Goal: Task Accomplishment & Management: Use online tool/utility

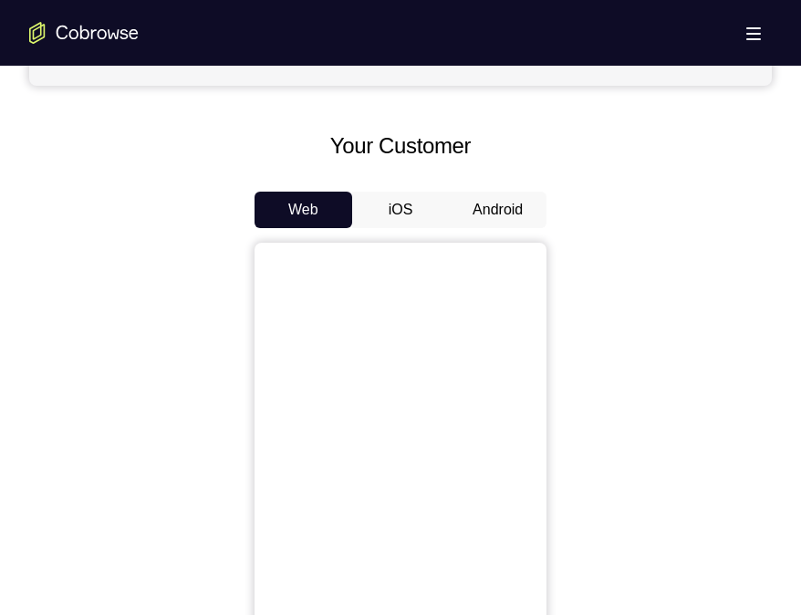
scroll to position [769, 0]
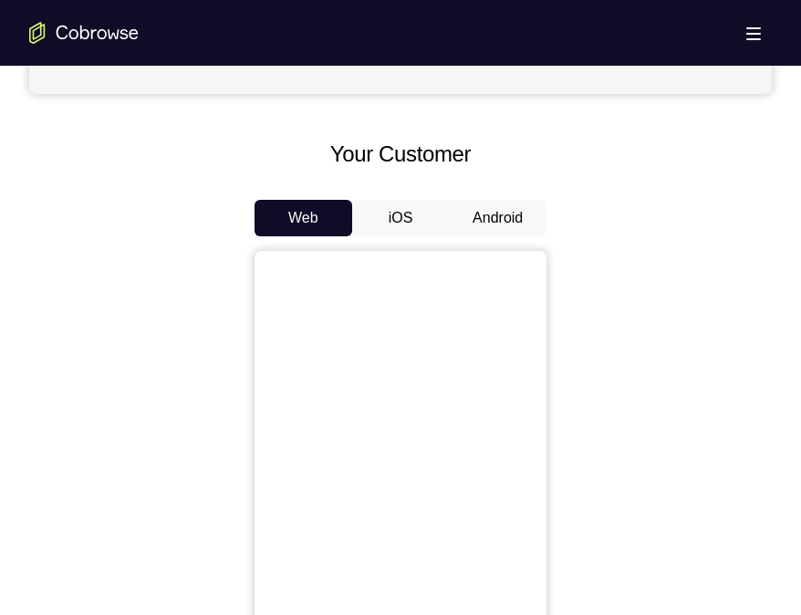
drag, startPoint x: 0, startPoint y: 0, endPoint x: 181, endPoint y: 250, distance: 308.6
click at [181, 251] on div at bounding box center [400, 531] width 743 height 561
click at [490, 227] on button "Android" at bounding box center [498, 218] width 98 height 37
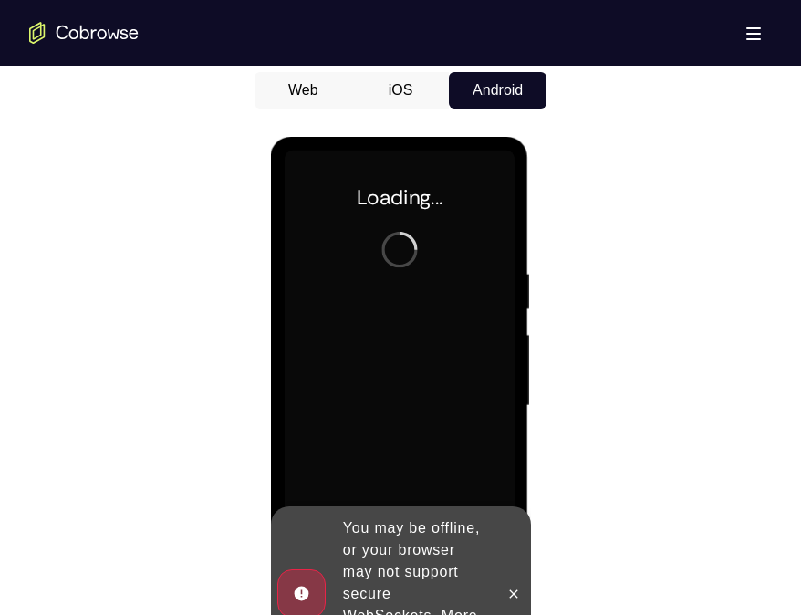
scroll to position [0, 0]
click at [513, 580] on button at bounding box center [512, 594] width 29 height 29
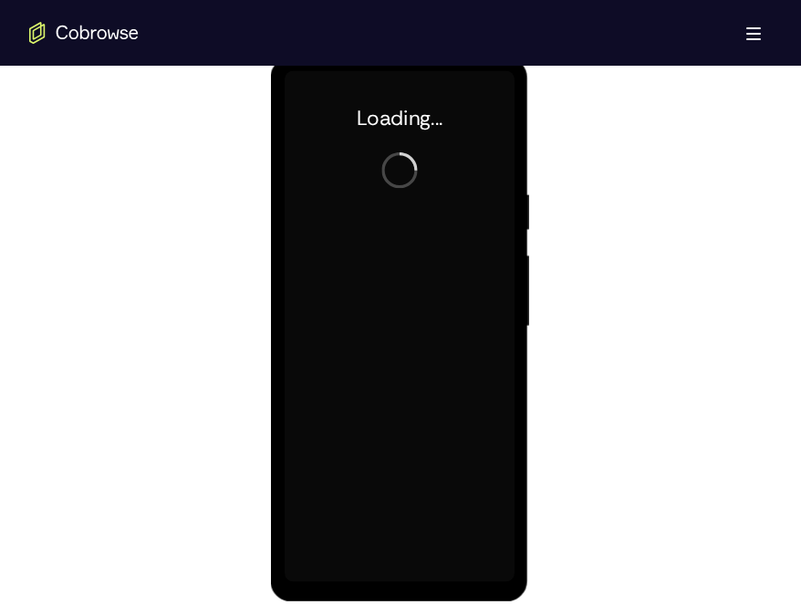
scroll to position [977, 0]
click at [427, 282] on div at bounding box center [399, 326] width 230 height 511
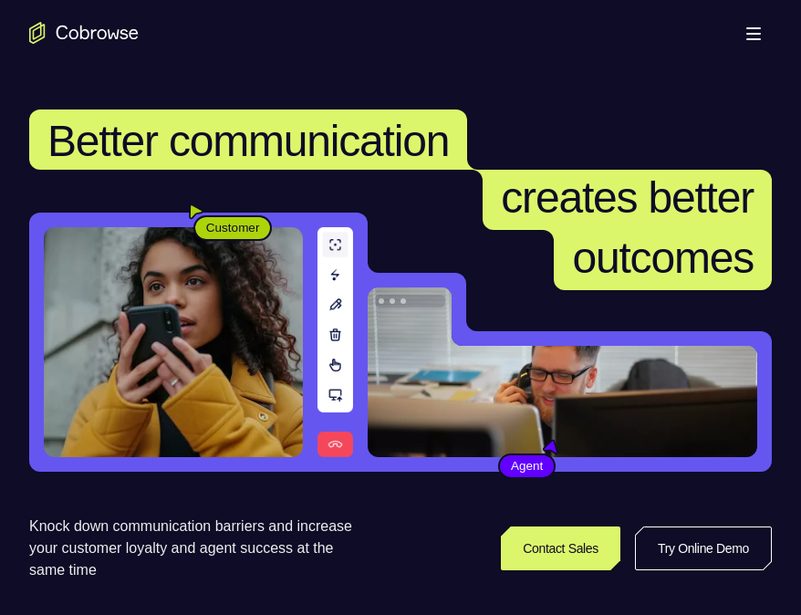
scroll to position [253, 0]
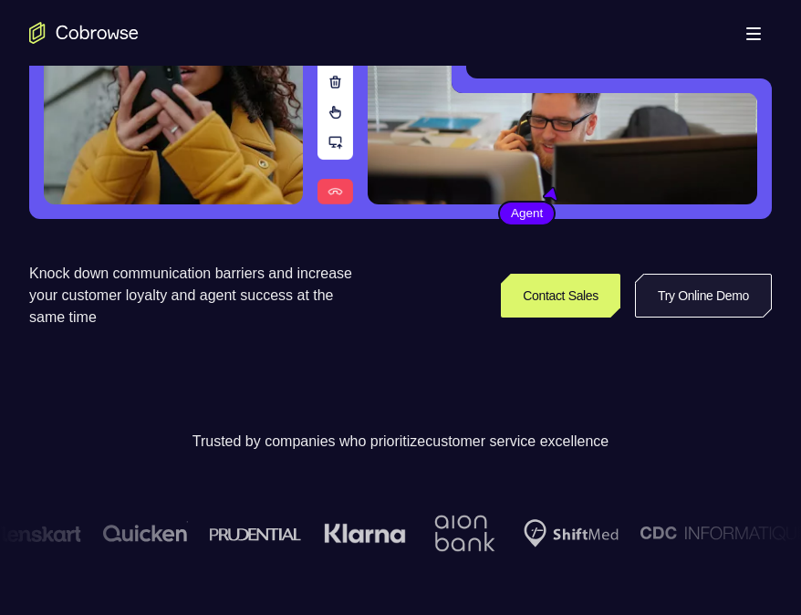
click at [680, 293] on link "Try Online Demo" at bounding box center [703, 296] width 137 height 44
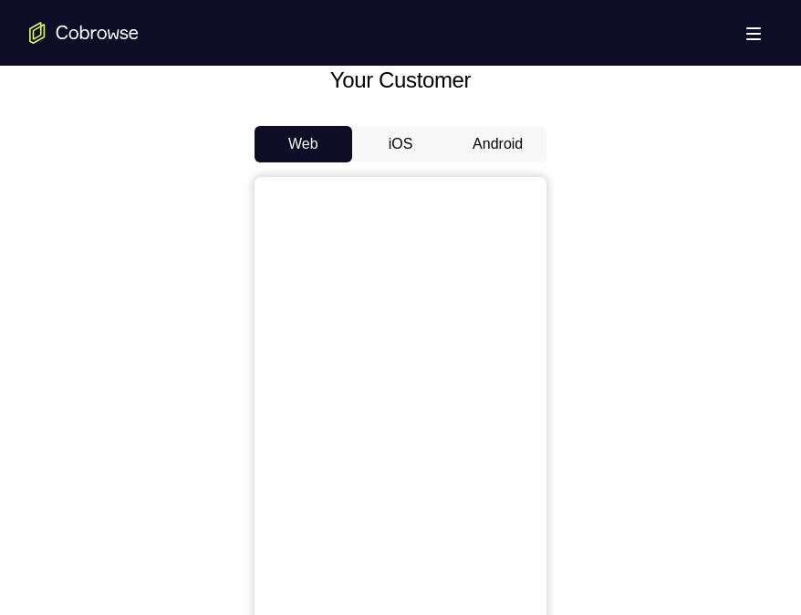
scroll to position [845, 0]
click at [499, 149] on button "Android" at bounding box center [498, 142] width 98 height 37
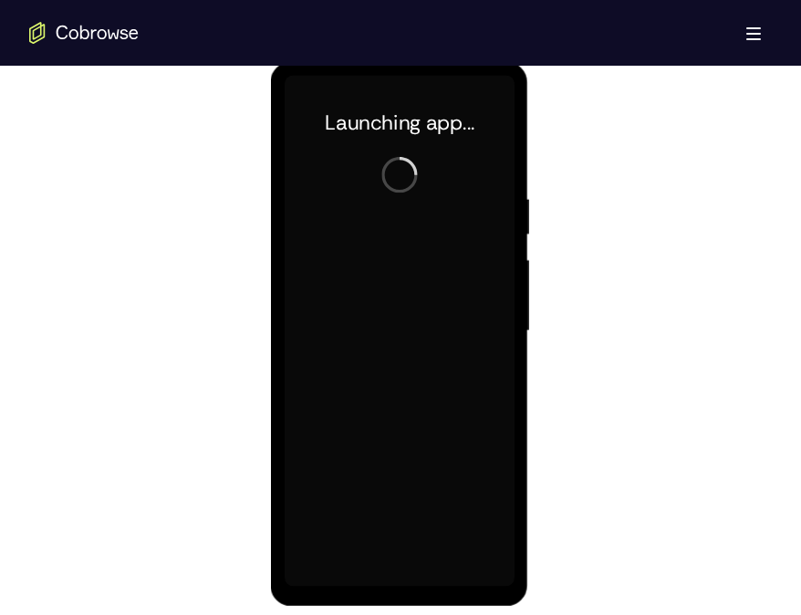
scroll to position [973, 0]
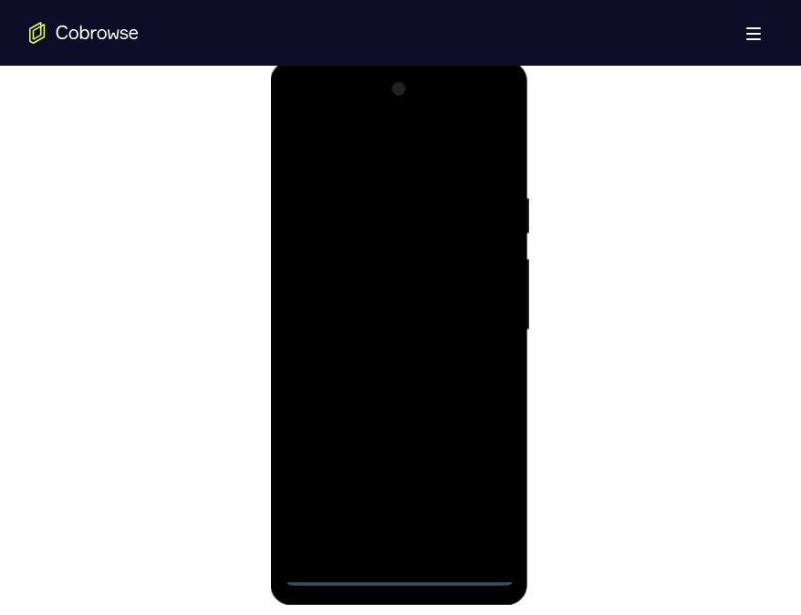
click at [395, 579] on div at bounding box center [399, 330] width 230 height 511
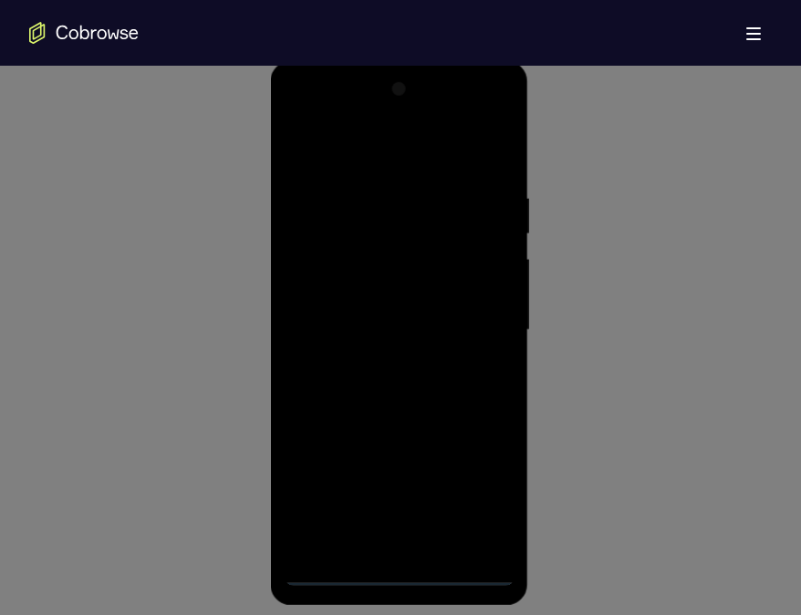
click at [469, 501] on icon at bounding box center [409, 3] width 819 height 1223
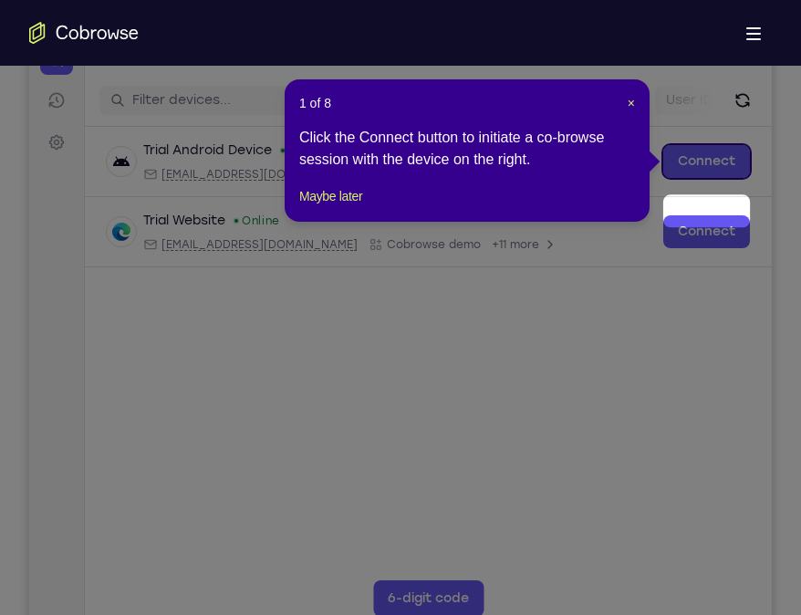
scroll to position [168, 0]
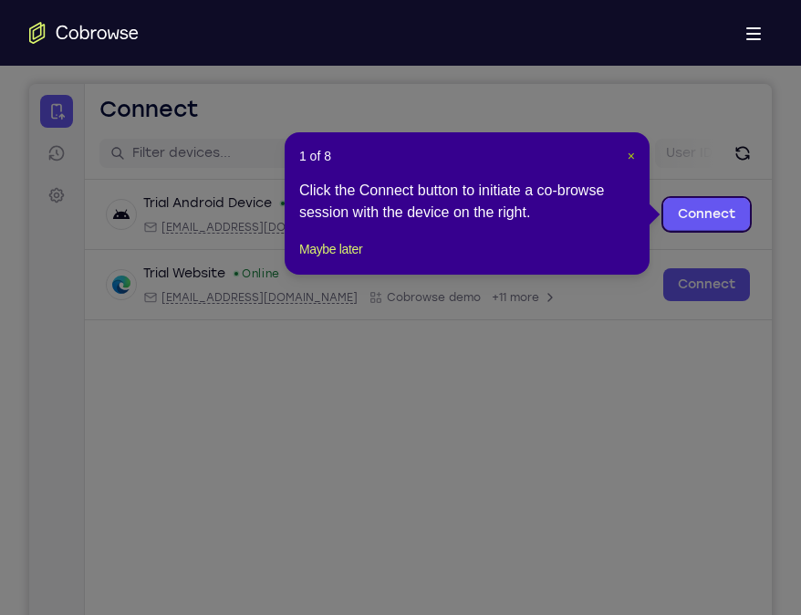
click at [630, 162] on span "×" at bounding box center [631, 156] width 7 height 15
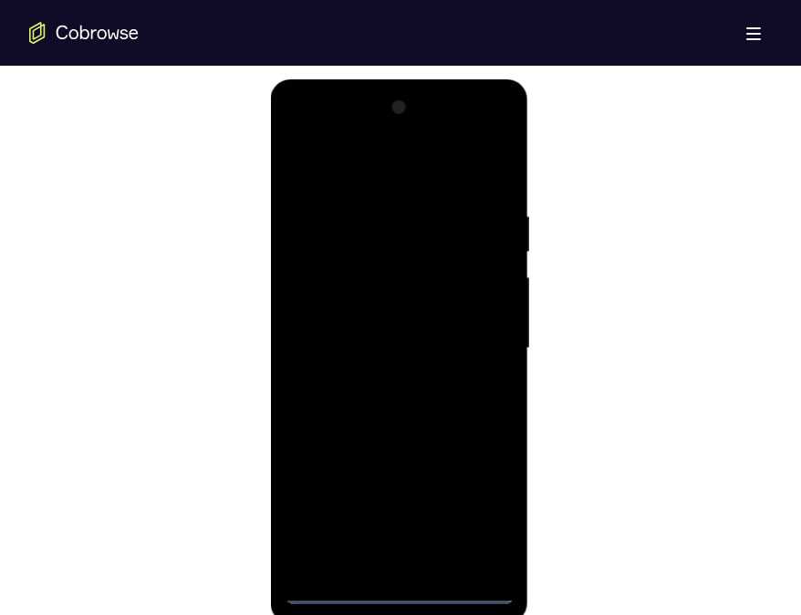
scroll to position [954, 0]
click at [487, 513] on div at bounding box center [399, 349] width 230 height 511
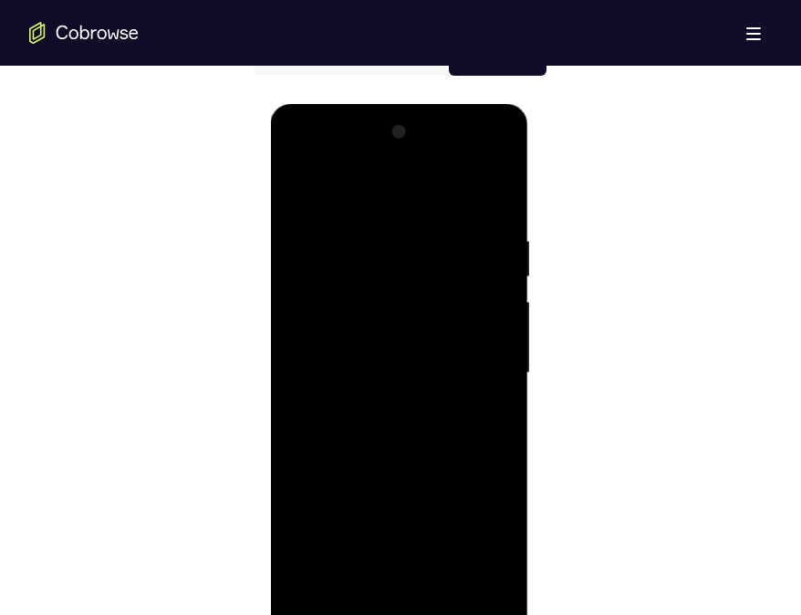
scroll to position [930, 0]
click at [324, 154] on div at bounding box center [399, 373] width 230 height 511
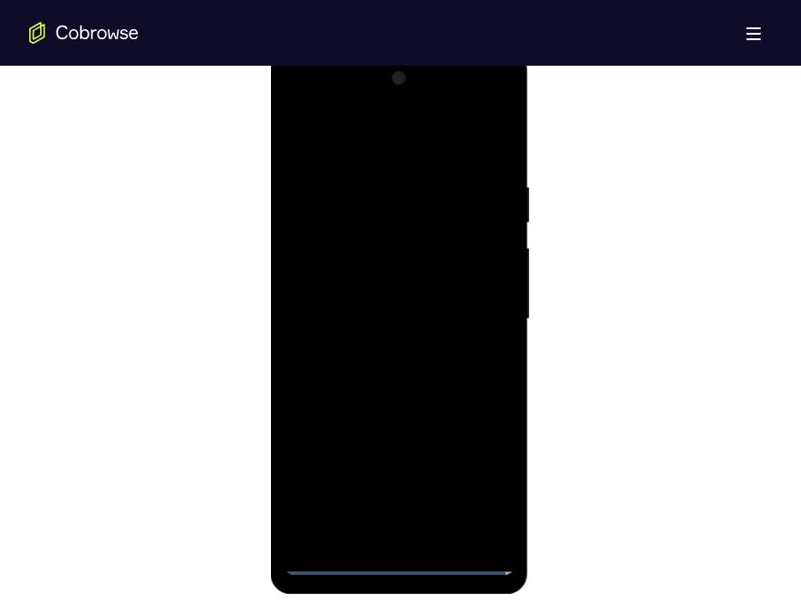
scroll to position [985, 0]
click at [477, 303] on div at bounding box center [399, 318] width 230 height 511
click at [380, 354] on div at bounding box center [399, 318] width 230 height 511
click at [384, 298] on div at bounding box center [399, 318] width 230 height 511
click at [324, 276] on div at bounding box center [399, 318] width 230 height 511
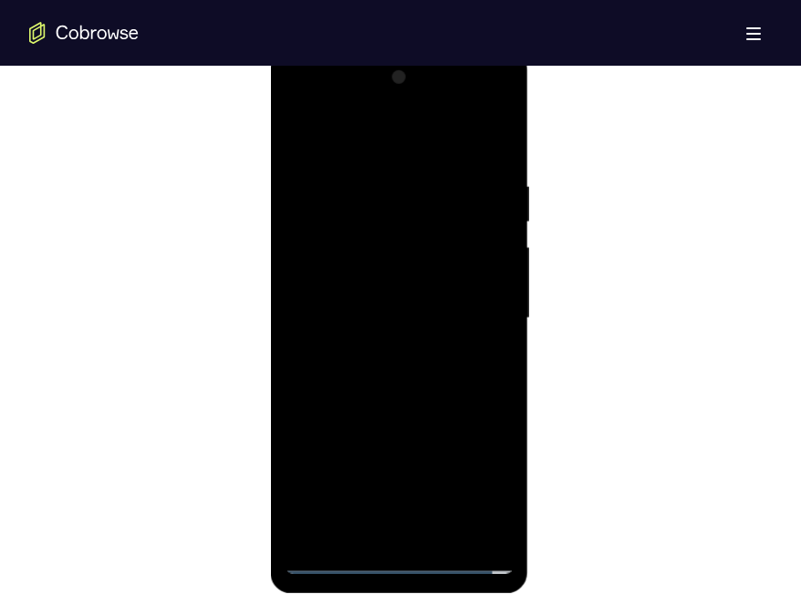
click at [331, 320] on div at bounding box center [399, 318] width 230 height 511
click at [371, 381] on div at bounding box center [399, 318] width 230 height 511
click at [386, 377] on div at bounding box center [399, 318] width 230 height 511
click at [441, 135] on div at bounding box center [399, 318] width 230 height 511
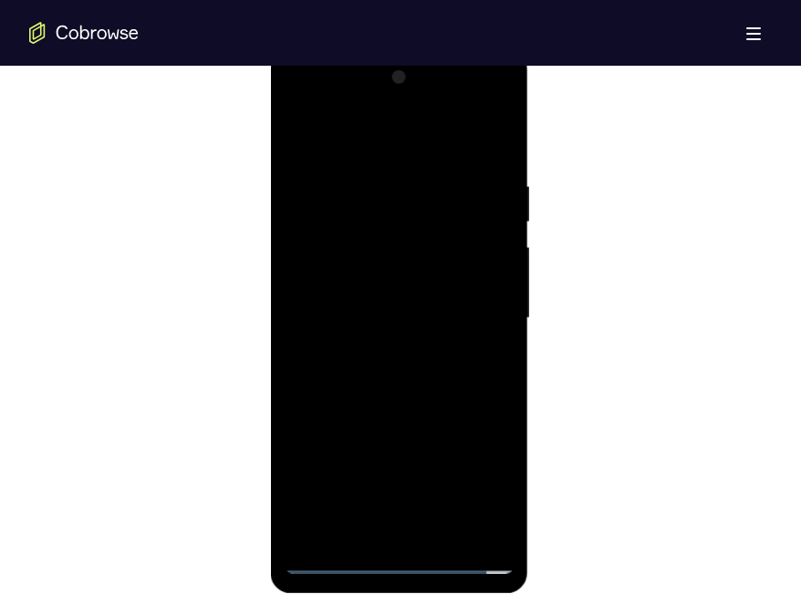
click at [422, 169] on div at bounding box center [399, 318] width 230 height 511
click at [435, 398] on div at bounding box center [399, 318] width 230 height 511
click at [444, 540] on div at bounding box center [399, 318] width 230 height 511
click at [391, 416] on div at bounding box center [399, 318] width 230 height 511
click at [391, 332] on div at bounding box center [399, 318] width 230 height 511
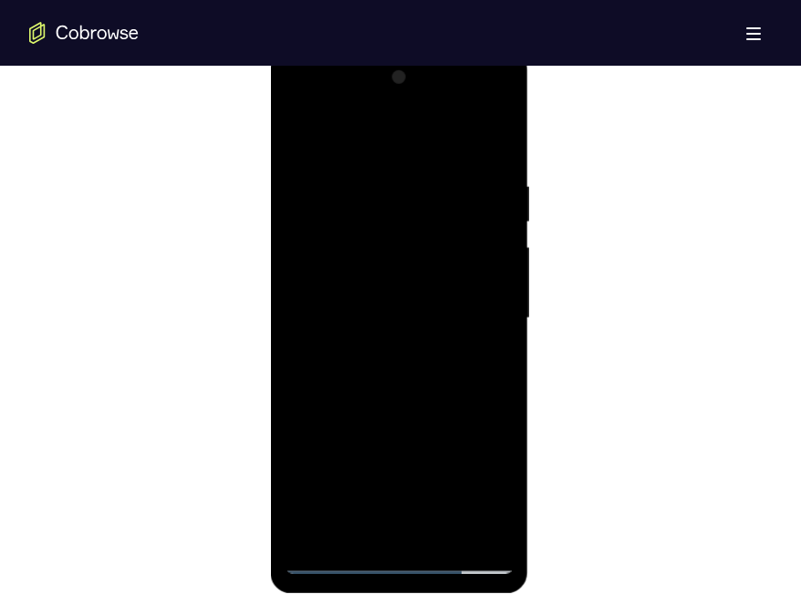
click at [337, 524] on div at bounding box center [399, 318] width 230 height 511
click at [352, 531] on div at bounding box center [399, 318] width 230 height 511
click at [450, 424] on div at bounding box center [399, 318] width 230 height 511
click at [302, 134] on div at bounding box center [399, 318] width 230 height 511
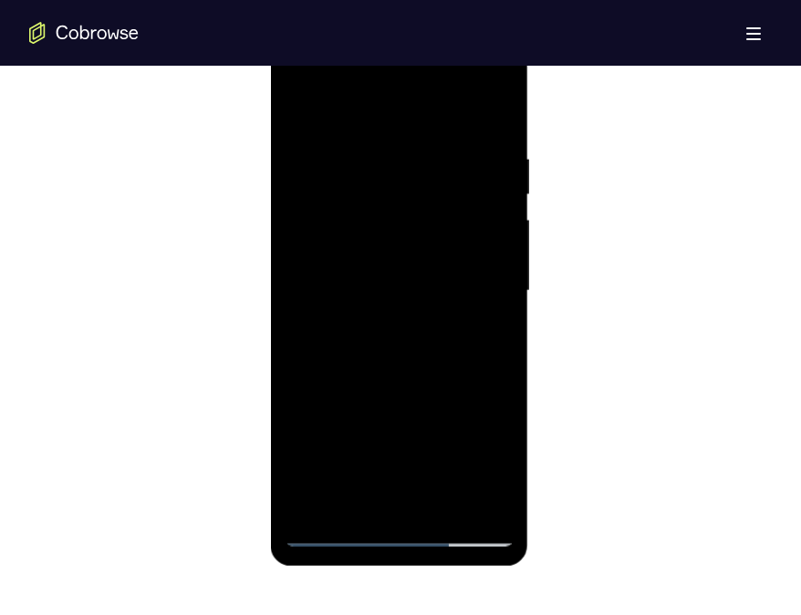
scroll to position [1018, 0]
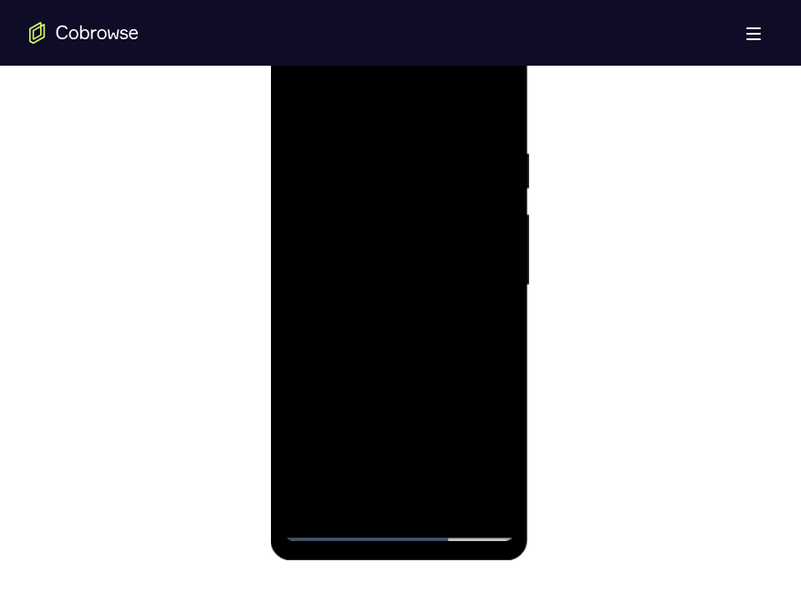
click at [302, 99] on div at bounding box center [399, 285] width 230 height 511
click at [500, 100] on div at bounding box center [399, 285] width 230 height 511
click at [303, 102] on div at bounding box center [399, 285] width 230 height 511
click at [369, 148] on div at bounding box center [399, 285] width 230 height 511
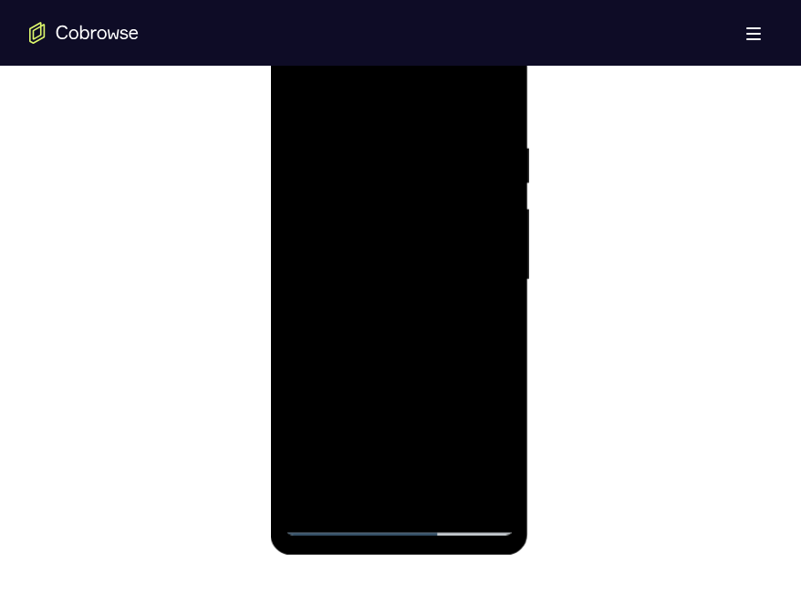
scroll to position [1022, 0]
click at [468, 362] on div at bounding box center [399, 281] width 230 height 511
click at [456, 240] on div at bounding box center [399, 281] width 230 height 511
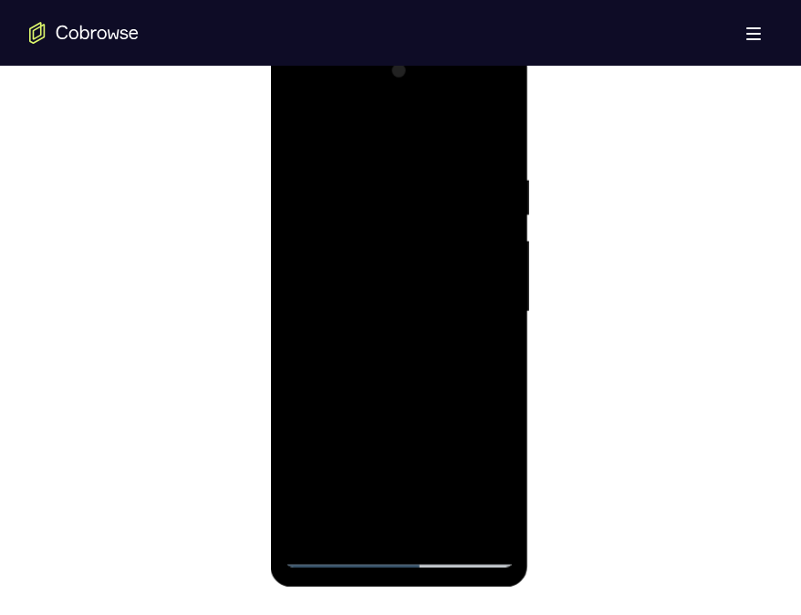
scroll to position [990, 0]
click at [463, 293] on div at bounding box center [399, 313] width 230 height 511
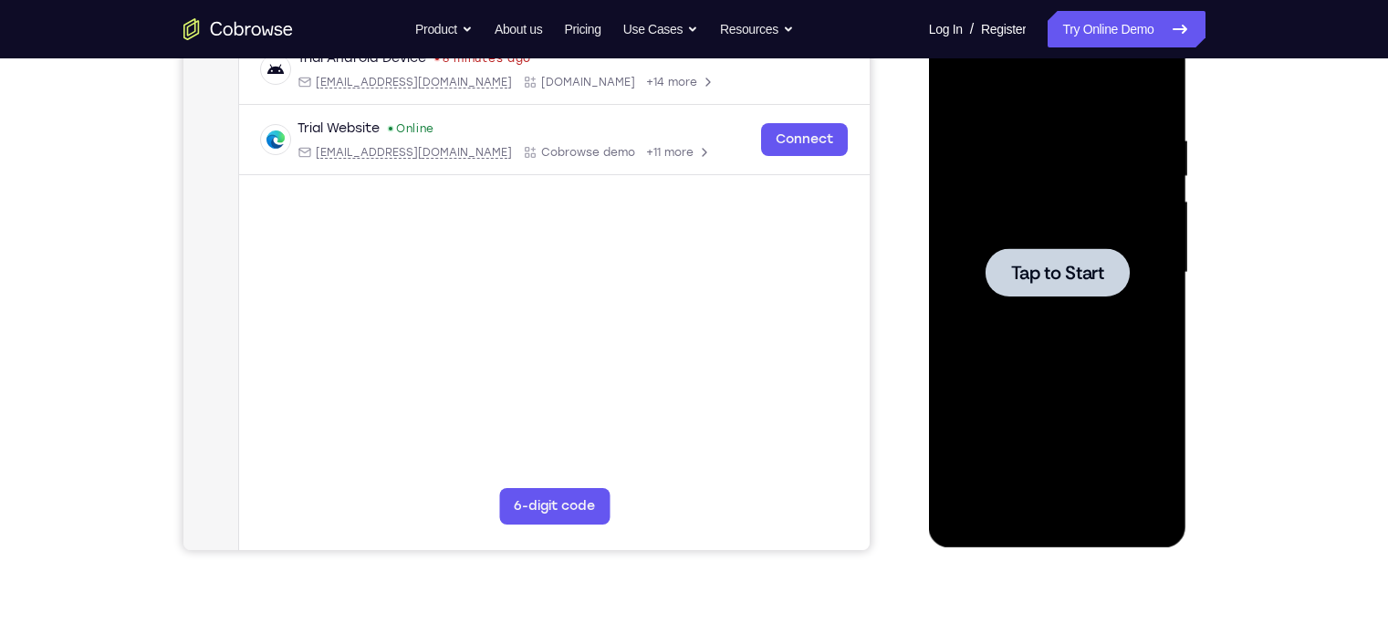
scroll to position [295, 0]
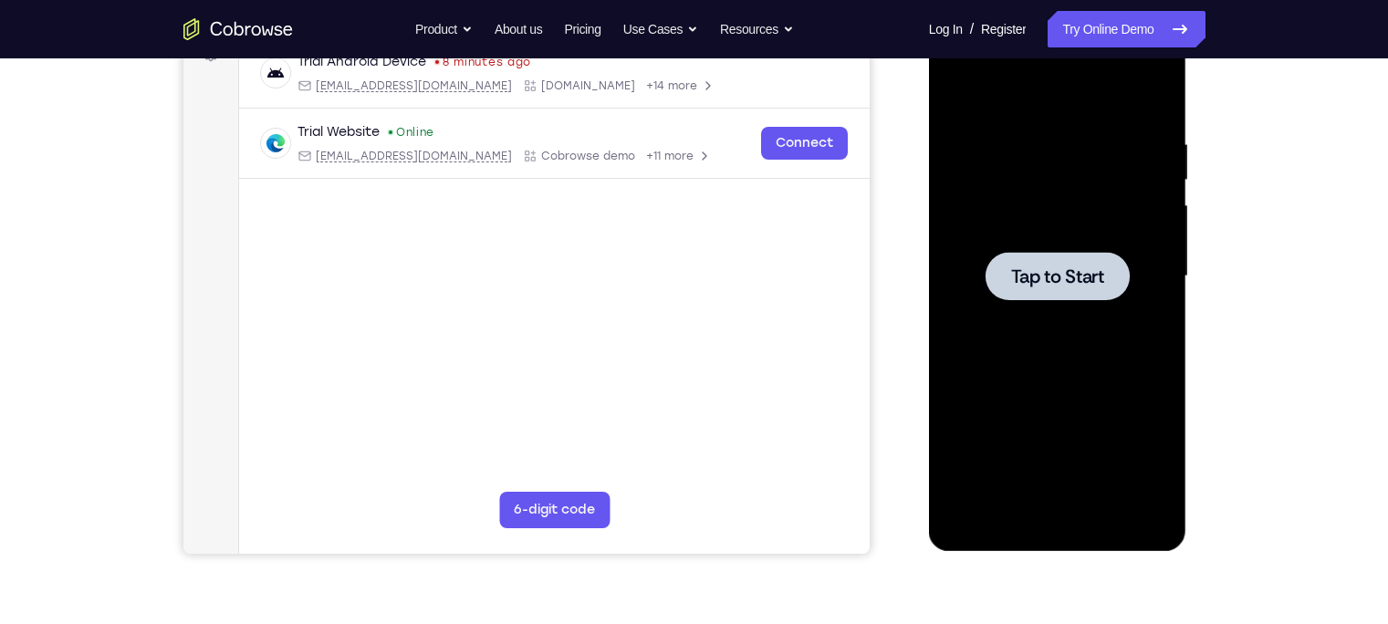
click at [800, 310] on div at bounding box center [1058, 276] width 230 height 511
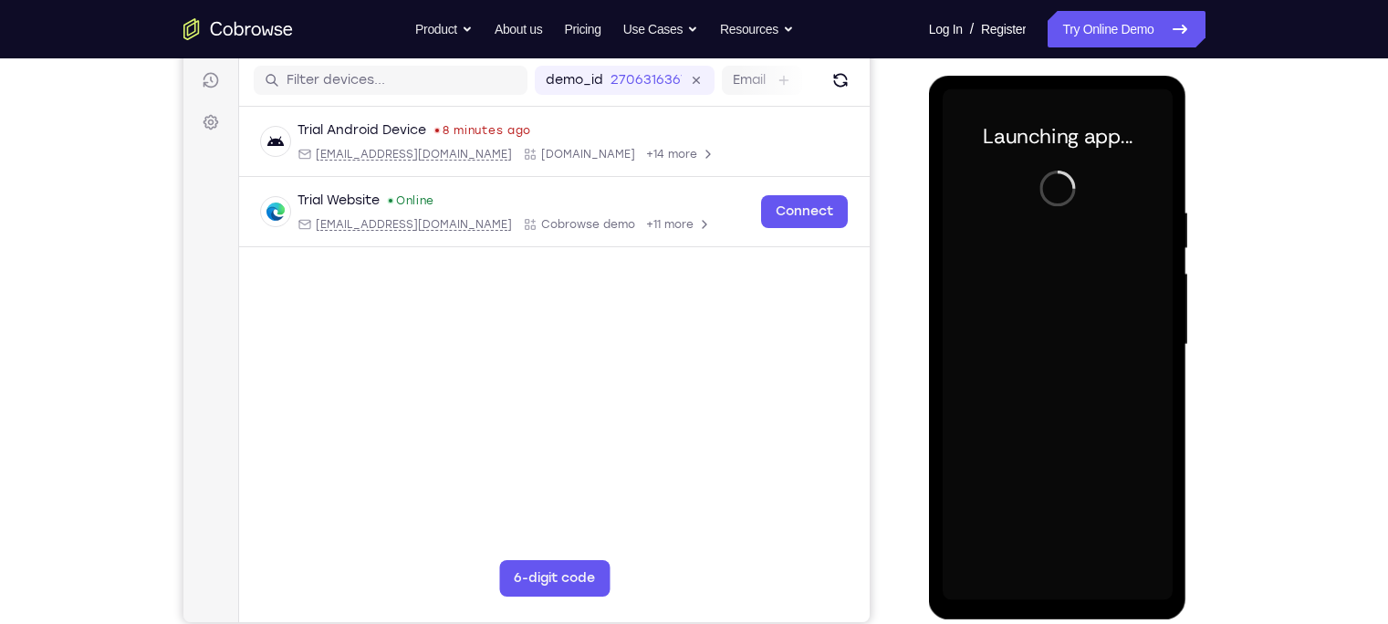
scroll to position [233, 0]
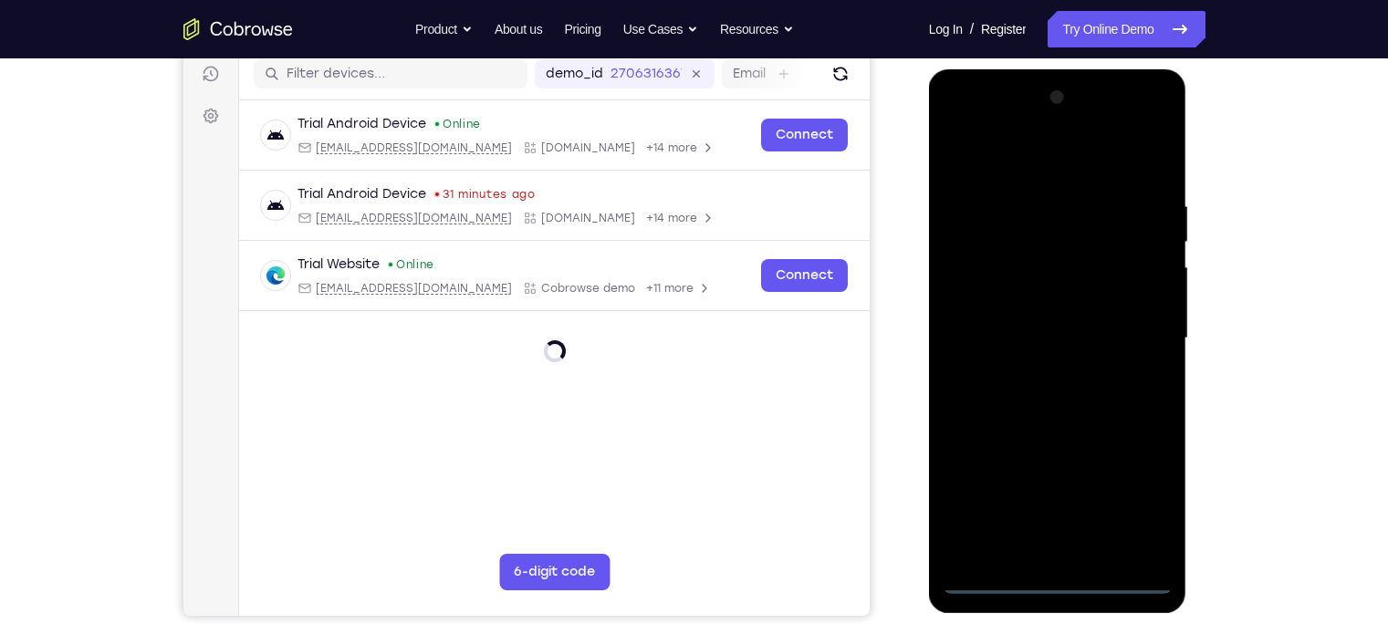
drag, startPoint x: 1050, startPoint y: 587, endPoint x: 958, endPoint y: 573, distance: 92.3
click at [800, 573] on div at bounding box center [1058, 338] width 230 height 511
click at [800, 504] on div at bounding box center [1058, 338] width 230 height 511
click at [800, 124] on div at bounding box center [1058, 338] width 230 height 511
click at [800, 337] on div at bounding box center [1058, 338] width 230 height 511
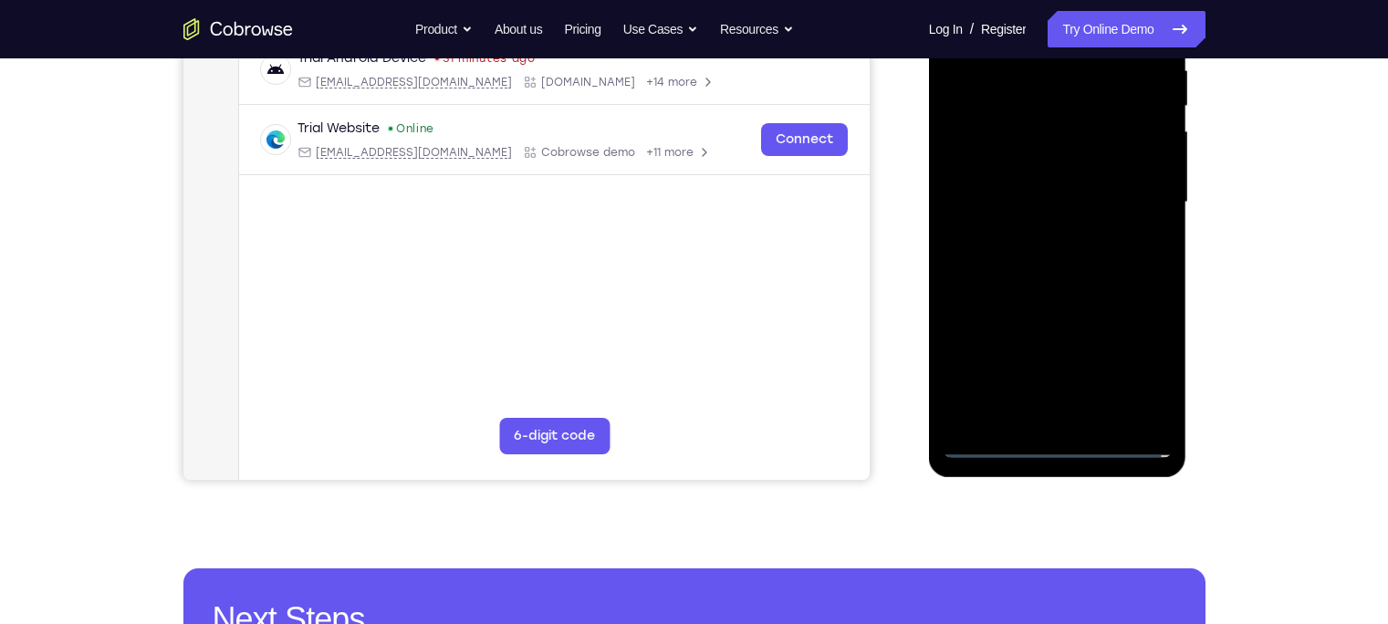
scroll to position [396, 0]
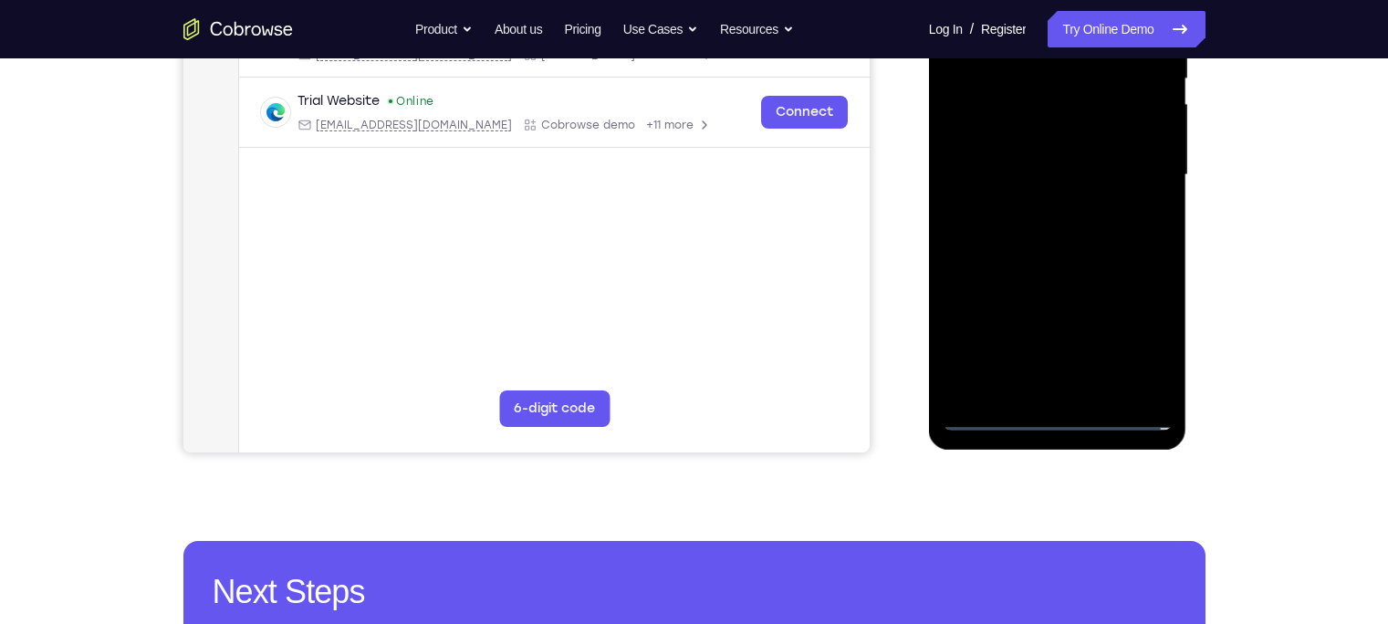
click at [800, 389] on div at bounding box center [1058, 175] width 230 height 511
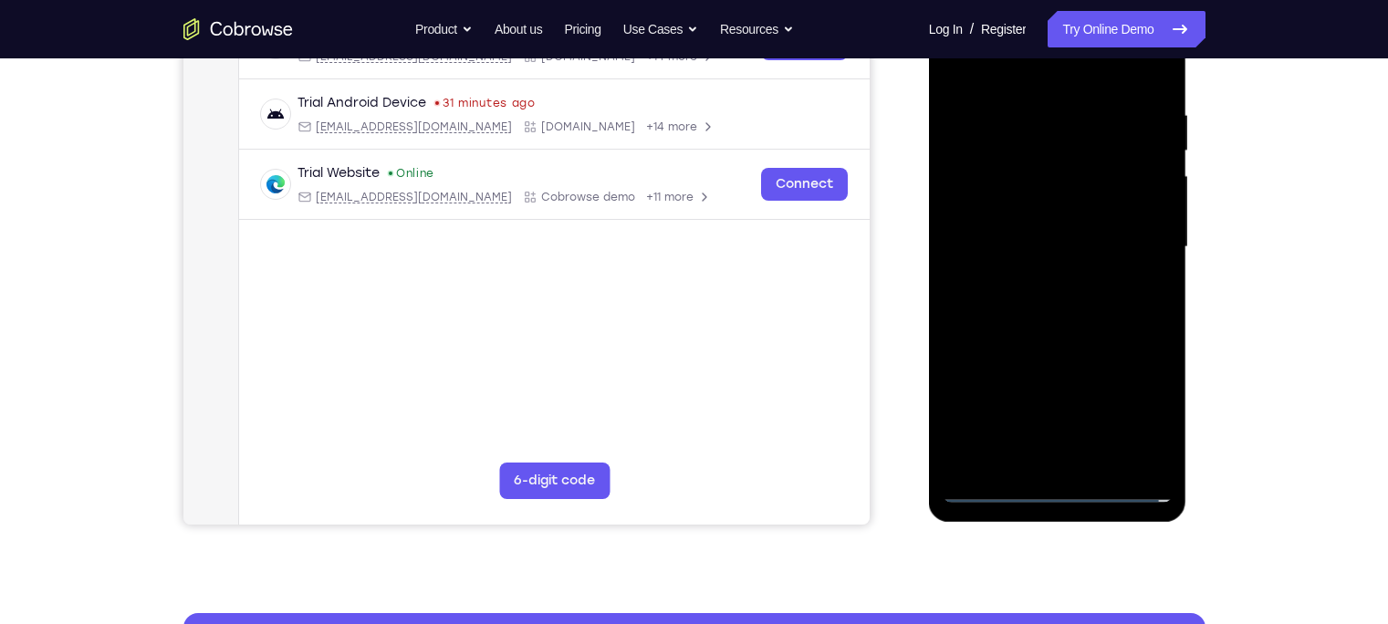
scroll to position [323, 0]
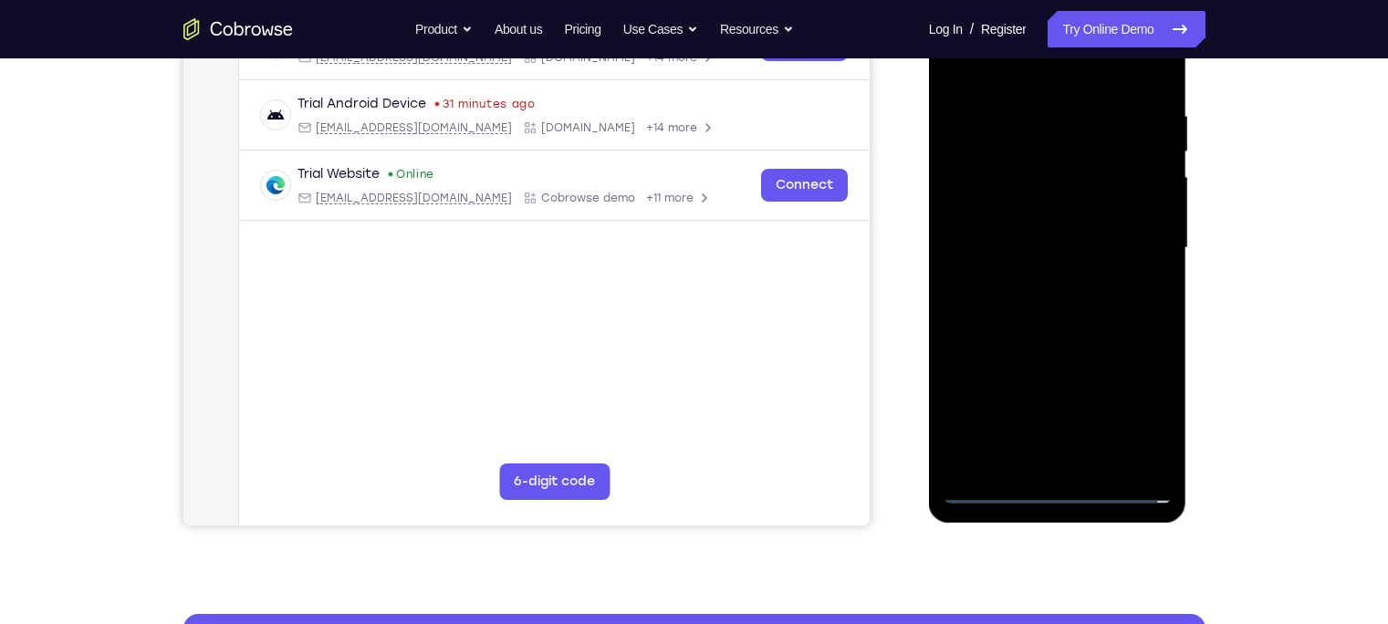
click at [800, 235] on div at bounding box center [1058, 248] width 230 height 511
click at [800, 218] on div at bounding box center [1058, 248] width 230 height 511
click at [800, 245] on div at bounding box center [1058, 248] width 230 height 511
click at [800, 309] on div at bounding box center [1058, 248] width 230 height 511
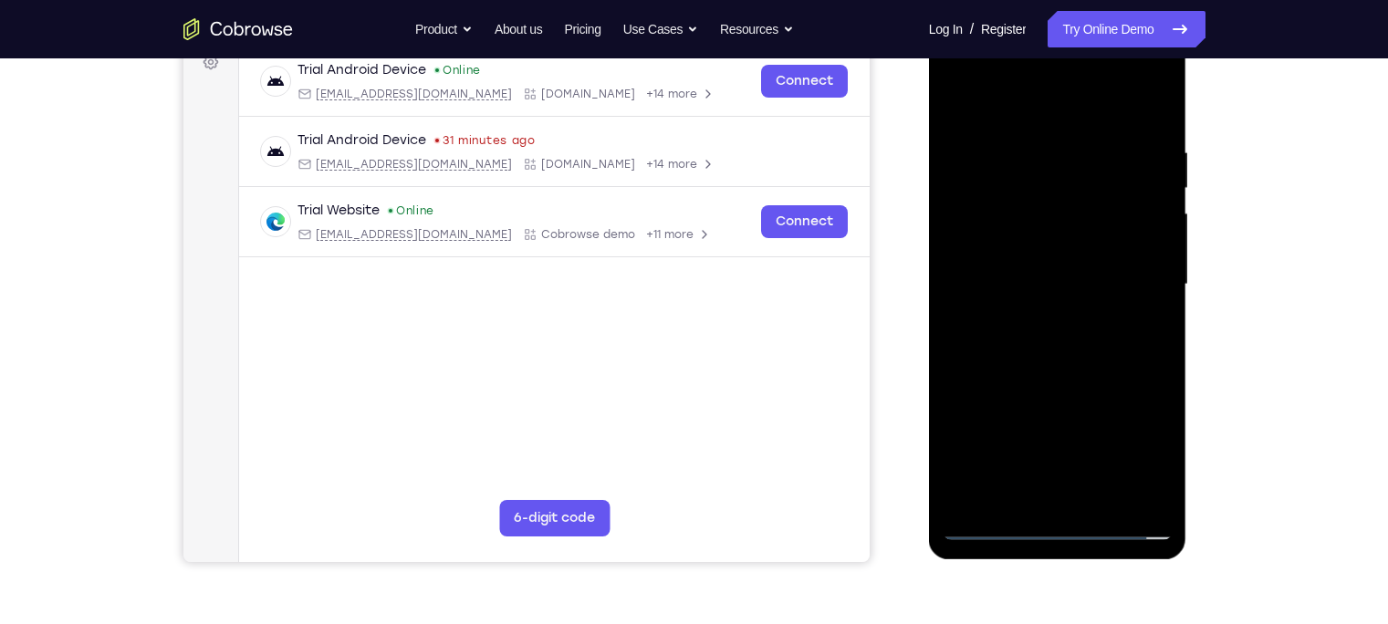
scroll to position [286, 0]
click at [800, 341] on div at bounding box center [1058, 285] width 230 height 511
click at [800, 335] on div at bounding box center [1058, 285] width 230 height 511
click at [800, 330] on div at bounding box center [1058, 285] width 230 height 511
click at [800, 334] on div at bounding box center [1058, 285] width 230 height 511
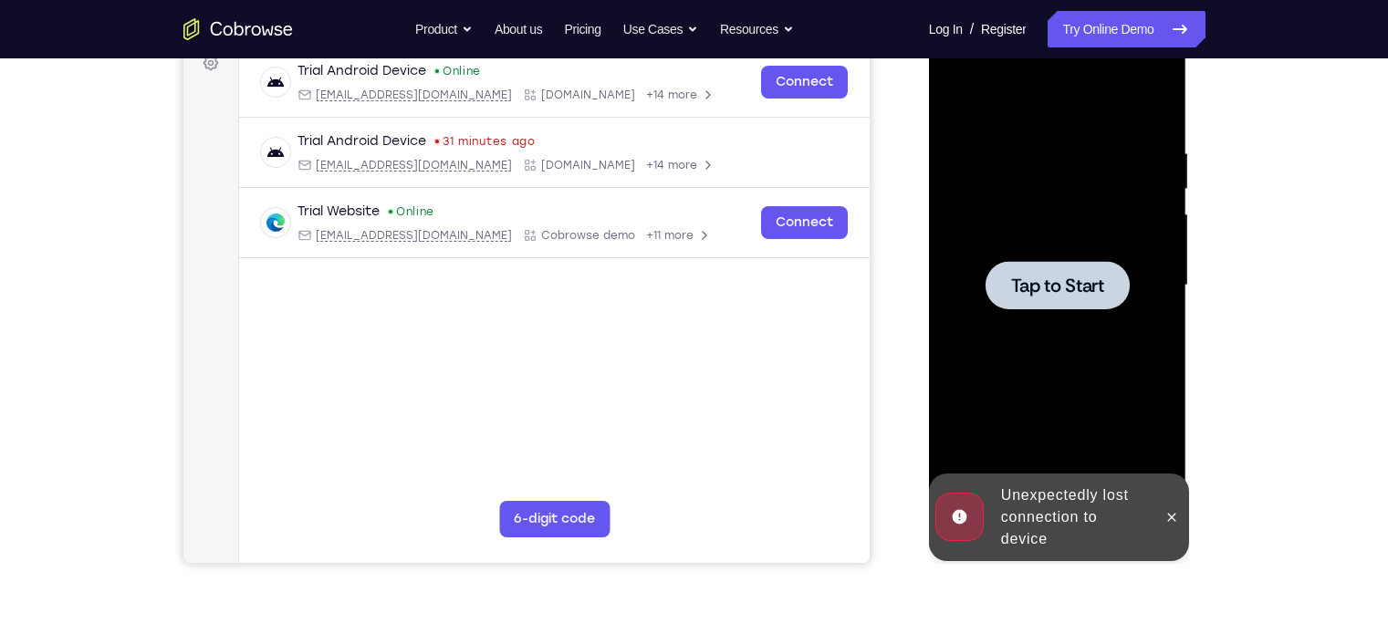
click at [800, 285] on span "Tap to Start" at bounding box center [1057, 286] width 93 height 18
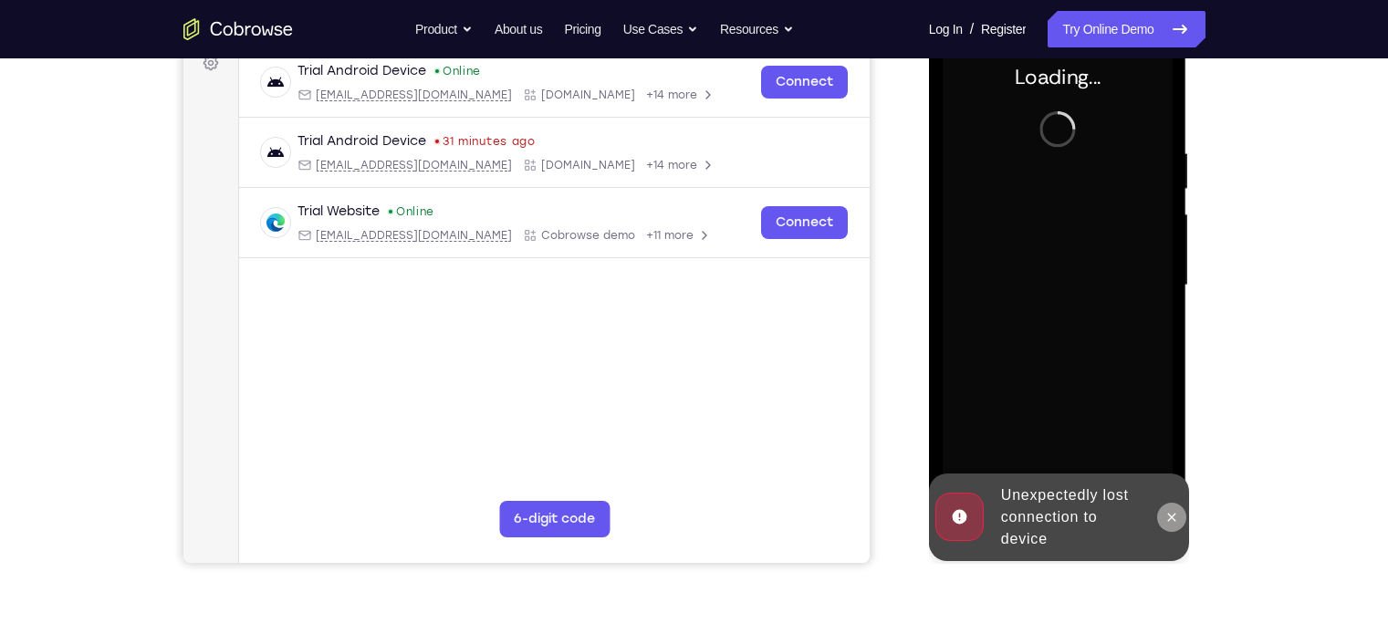
click at [800, 510] on icon at bounding box center [1172, 517] width 15 height 15
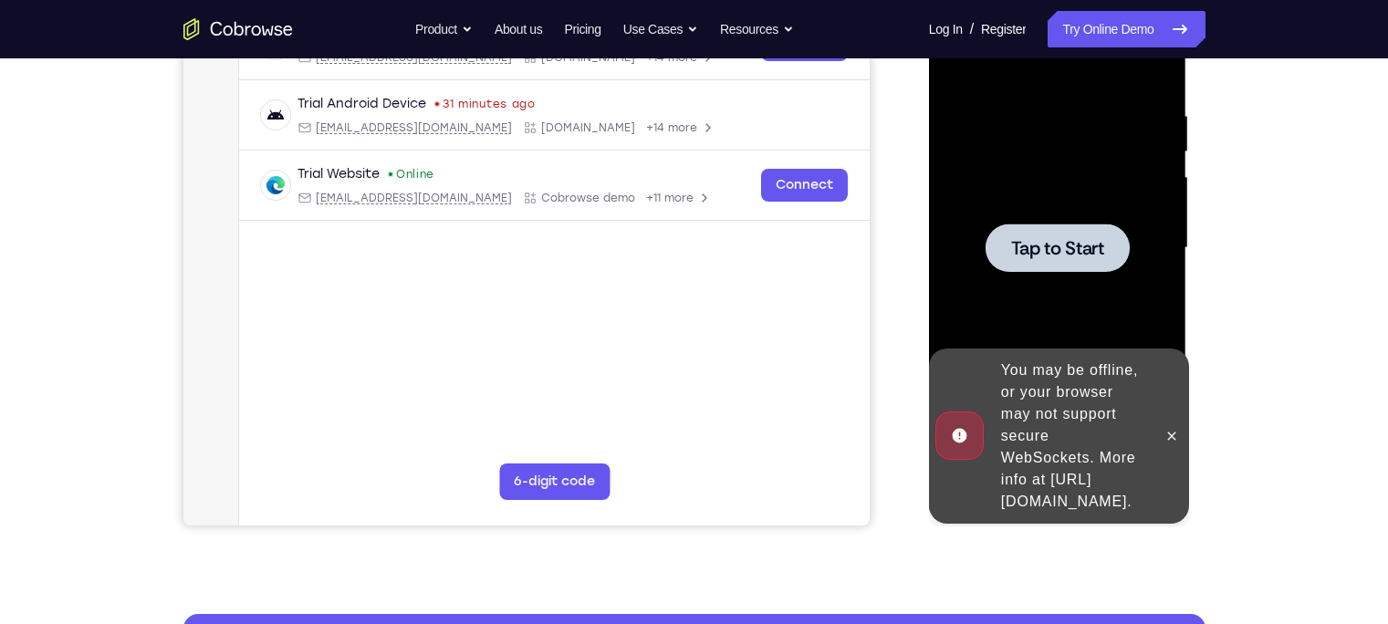
scroll to position [320, 0]
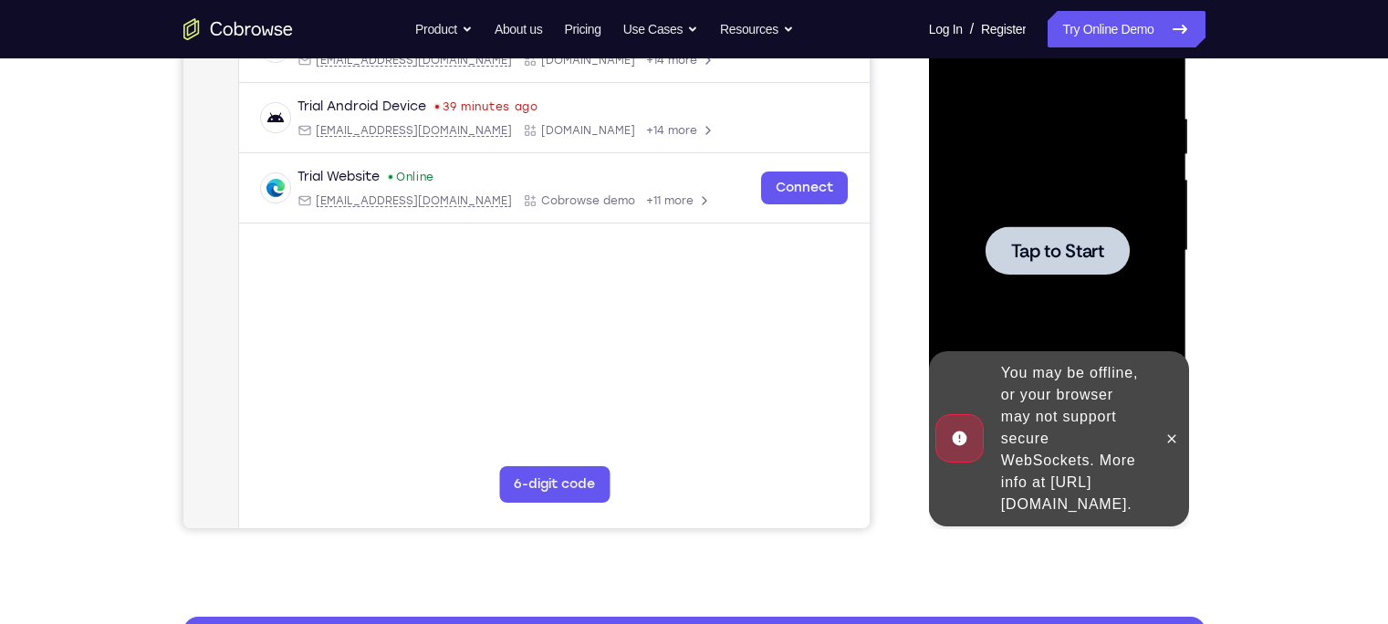
click at [800, 235] on div at bounding box center [1058, 250] width 144 height 48
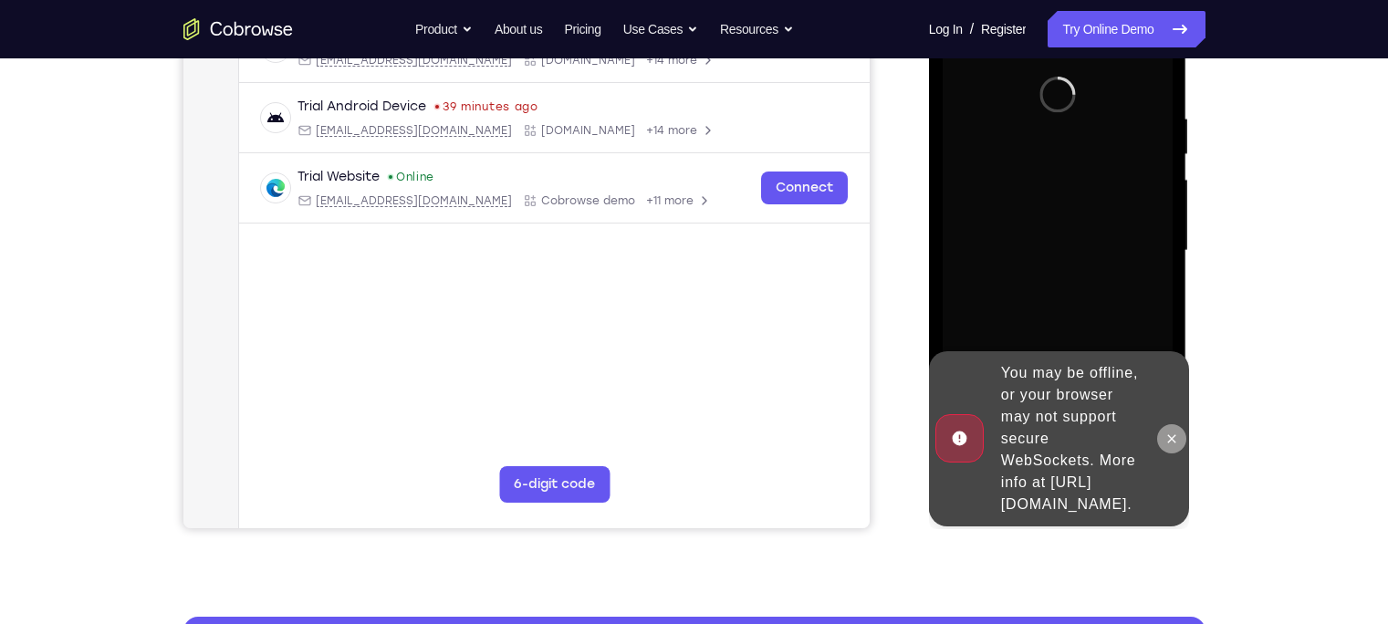
click at [800, 432] on icon at bounding box center [1172, 439] width 15 height 15
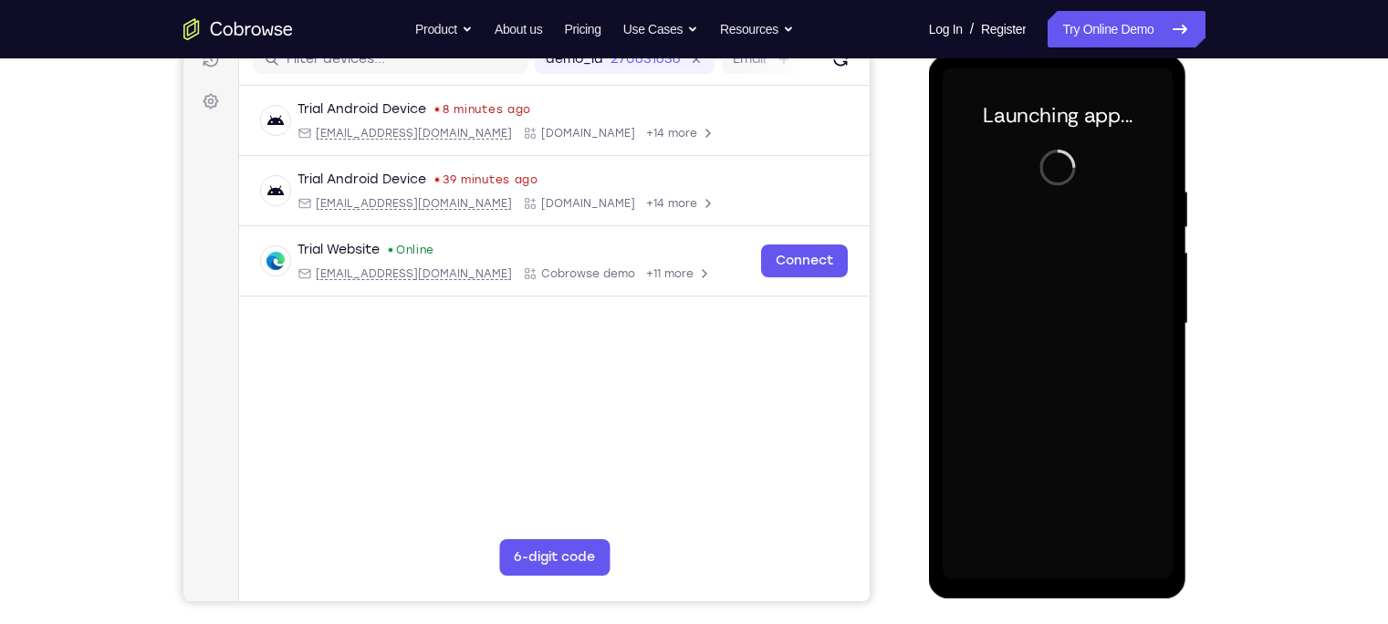
scroll to position [243, 0]
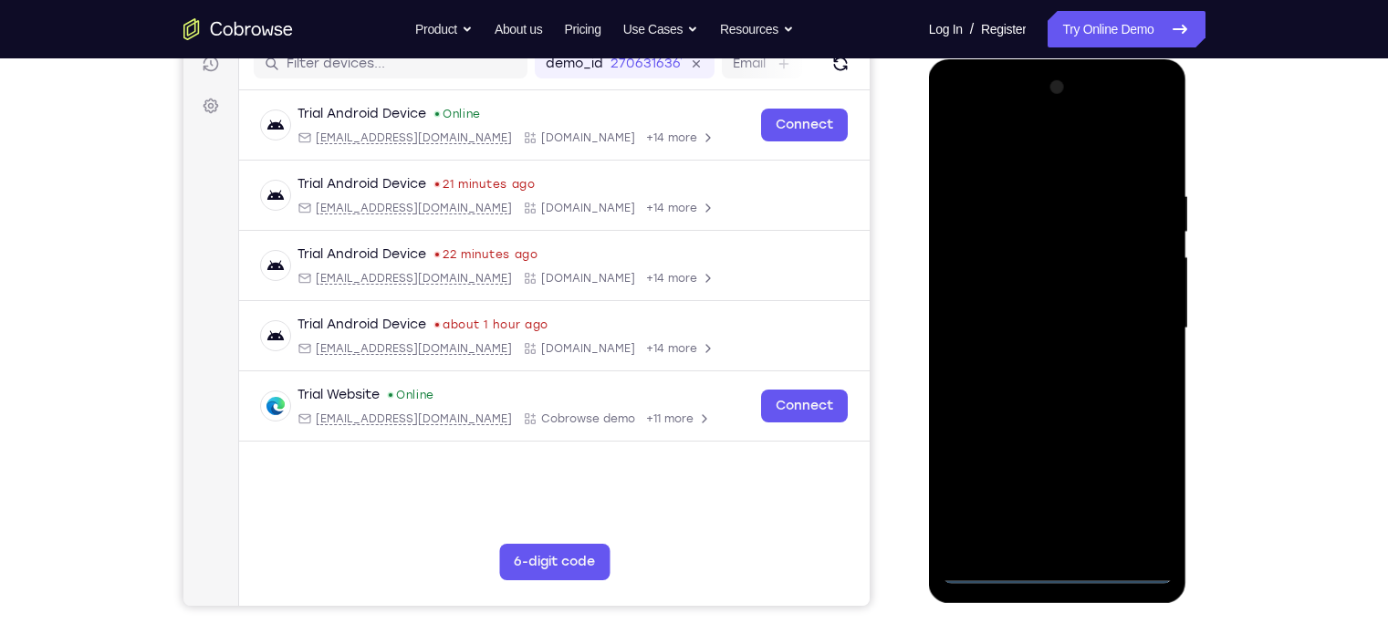
click at [800, 572] on div at bounding box center [1058, 328] width 230 height 511
click at [800, 513] on div at bounding box center [1058, 328] width 230 height 511
click at [800, 130] on div at bounding box center [1058, 328] width 230 height 511
click at [800, 325] on div at bounding box center [1058, 328] width 230 height 511
click at [800, 361] on div at bounding box center [1058, 328] width 230 height 511
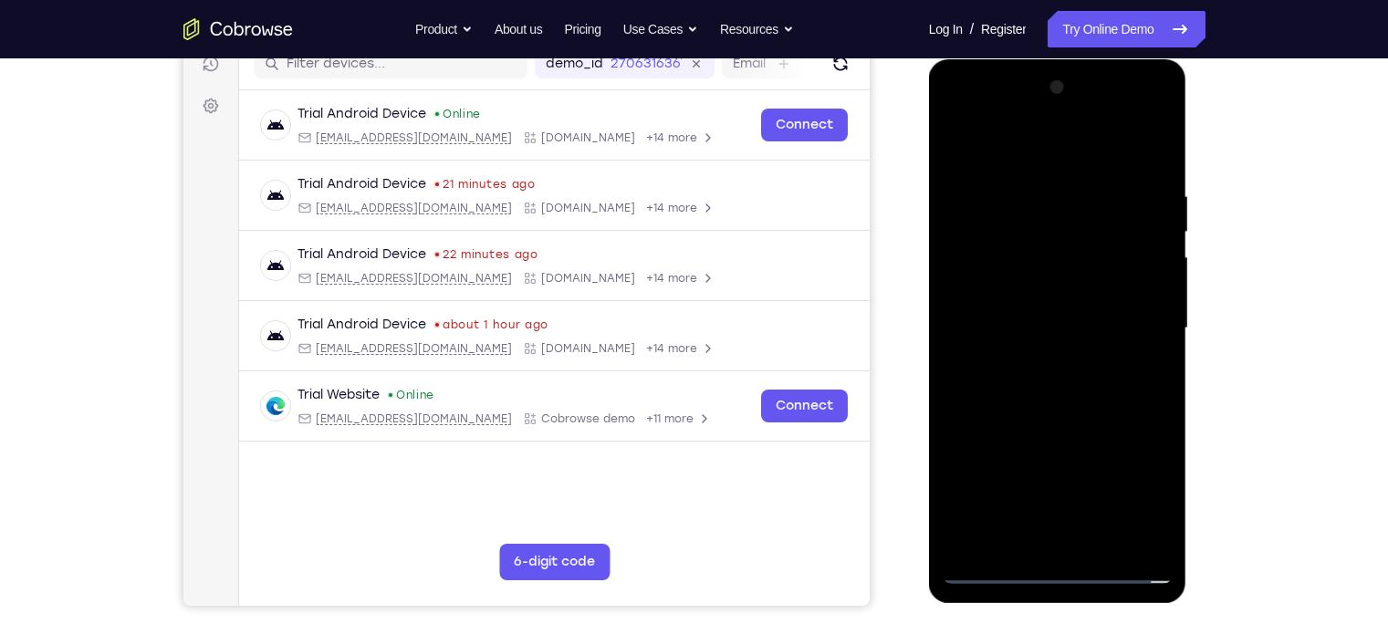
click at [800, 295] on div at bounding box center [1058, 328] width 230 height 511
click at [800, 306] on div at bounding box center [1058, 328] width 230 height 511
click at [800, 362] on div at bounding box center [1058, 328] width 230 height 511
drag, startPoint x: 1067, startPoint y: 247, endPoint x: 1059, endPoint y: 182, distance: 66.2
click at [800, 182] on div at bounding box center [1058, 328] width 230 height 511
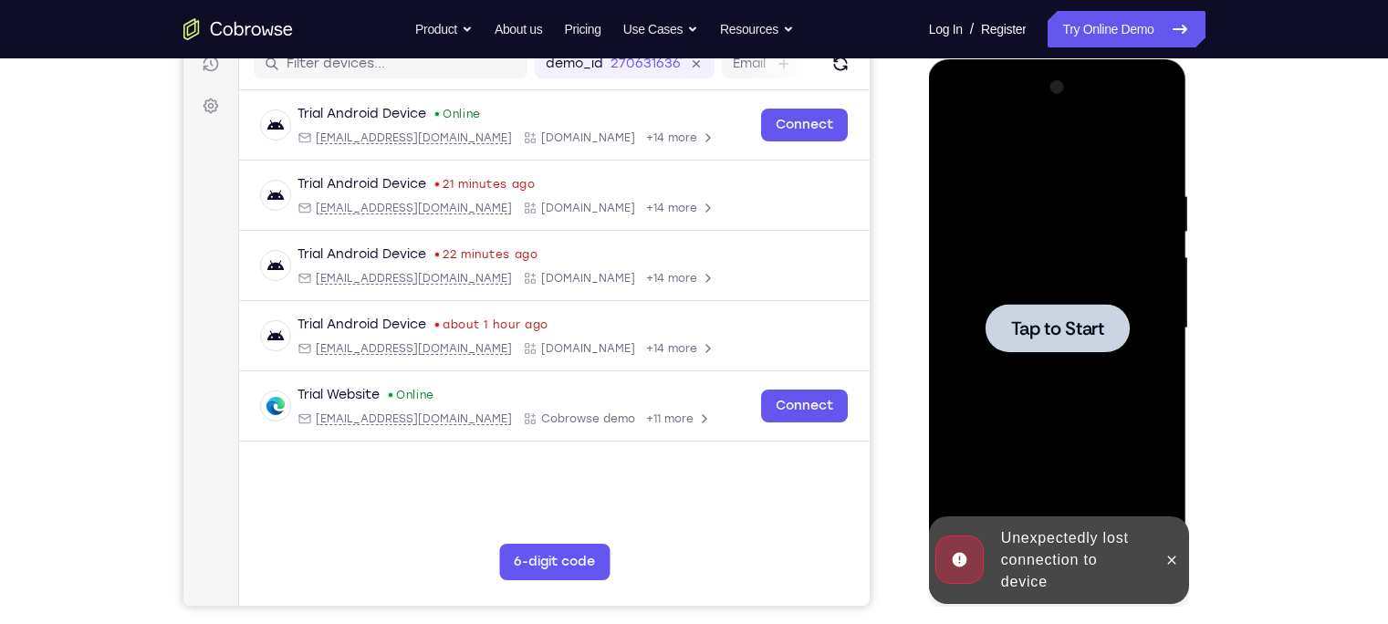
click at [800, 343] on div at bounding box center [1058, 328] width 144 height 48
click at [800, 319] on span "Tap to Start" at bounding box center [1057, 328] width 93 height 18
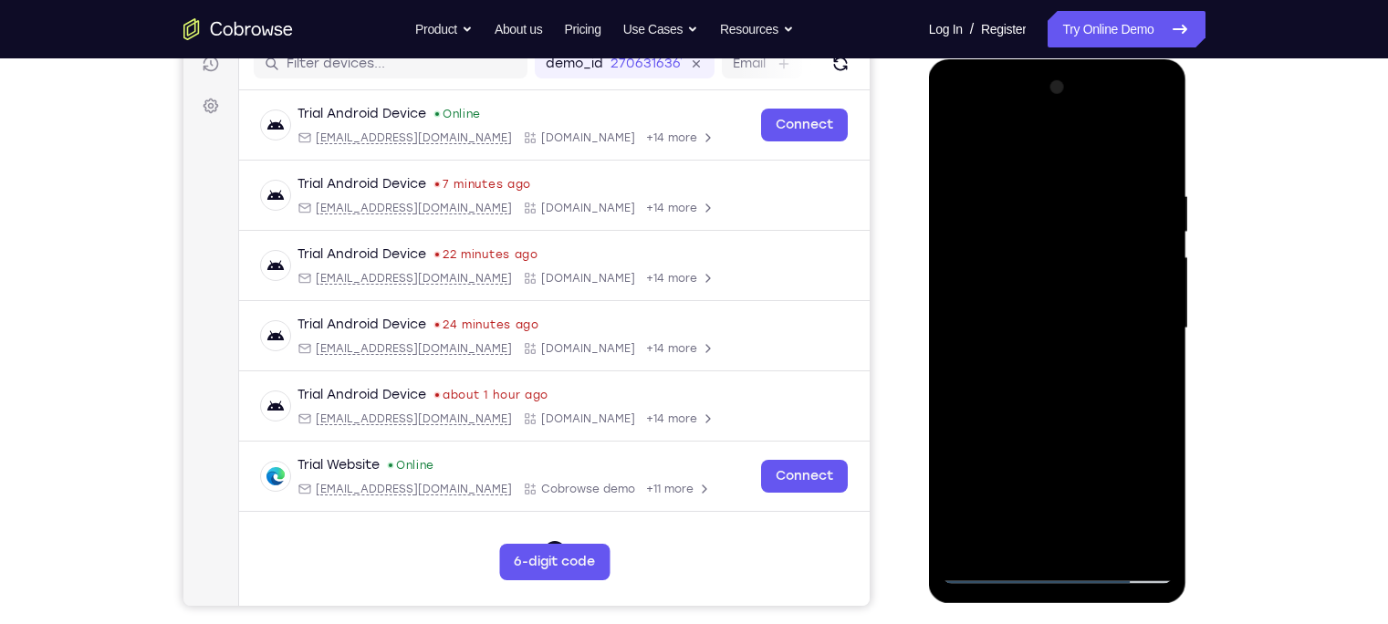
click at [800, 408] on div at bounding box center [1058, 328] width 230 height 511
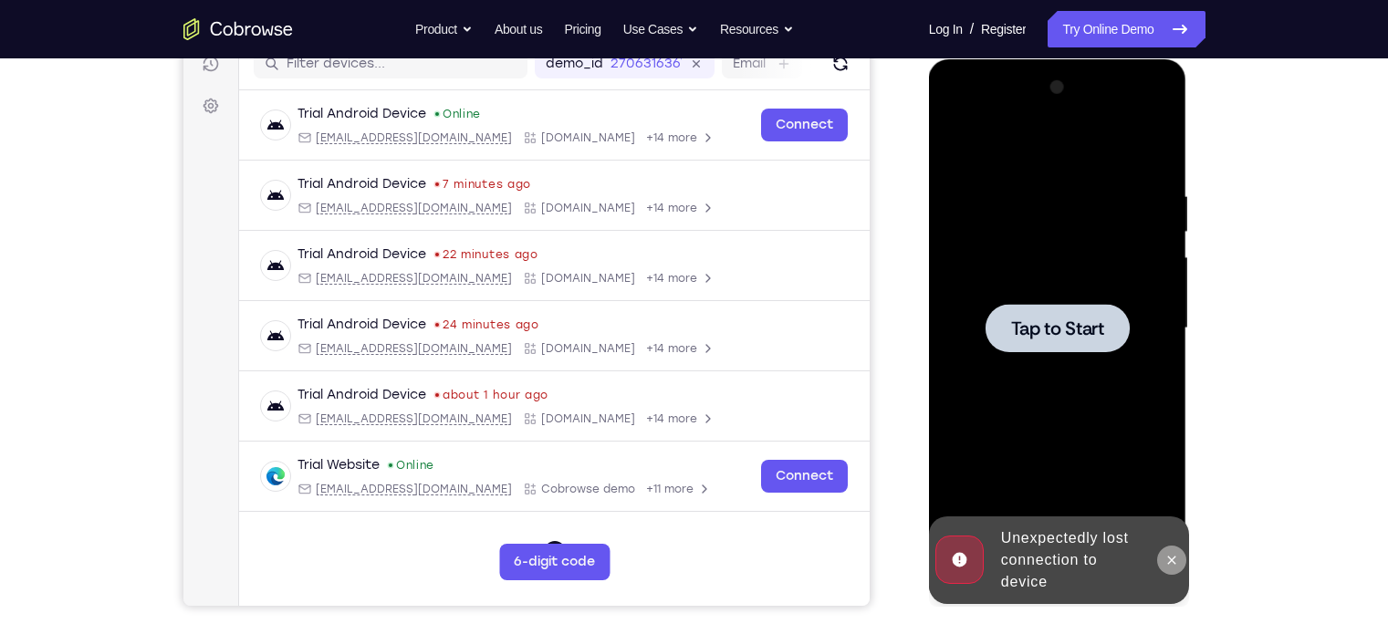
click at [800, 565] on button at bounding box center [1171, 560] width 29 height 29
